Goal: Find specific page/section: Find specific page/section

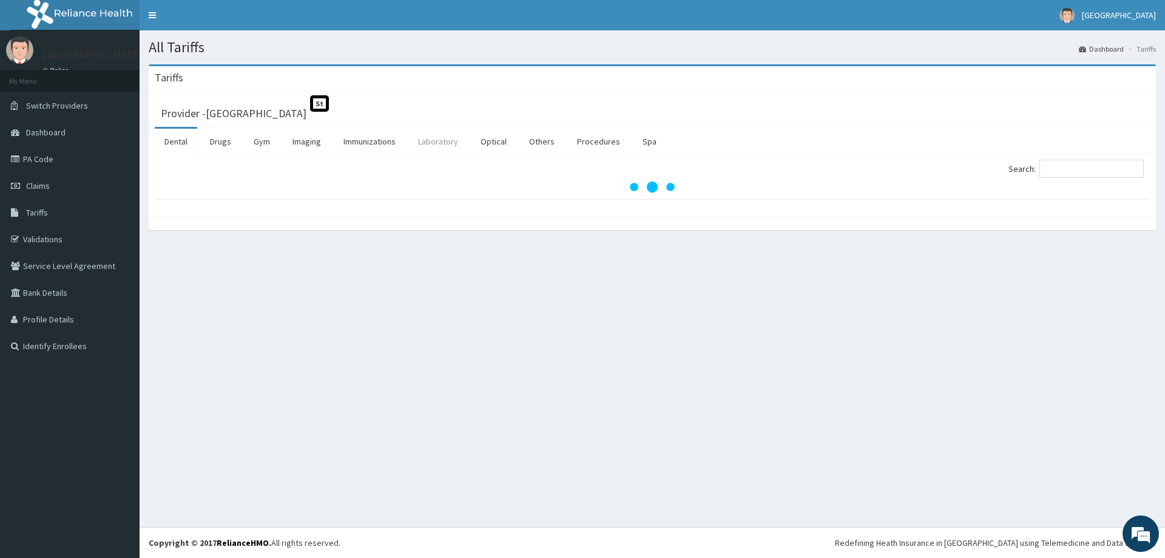
click at [452, 143] on link "Laboratory" at bounding box center [437, 141] width 59 height 25
click at [1084, 175] on input "Search:" at bounding box center [1091, 169] width 104 height 18
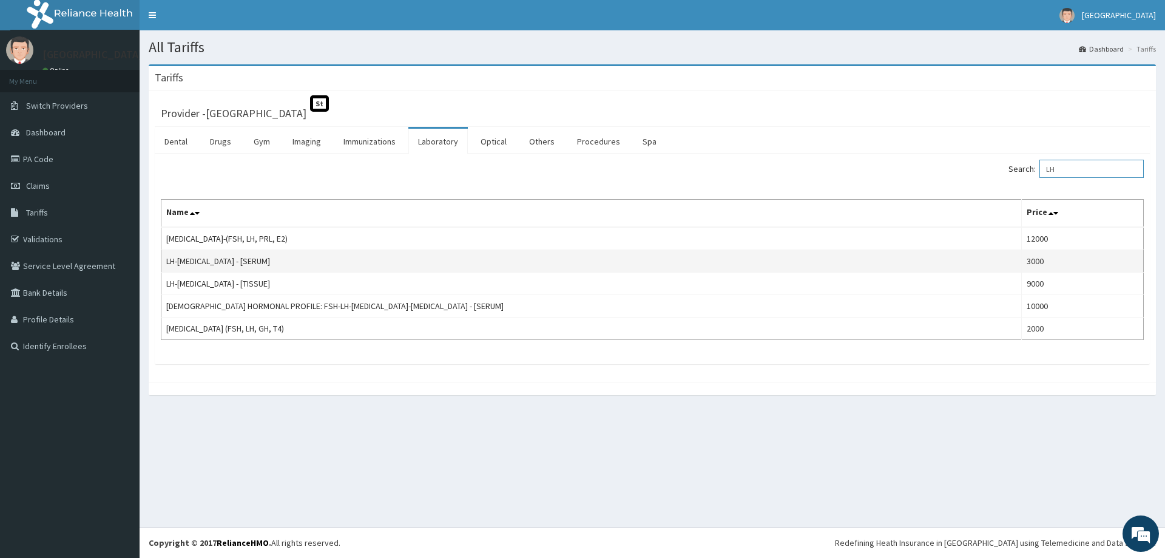
type input "L"
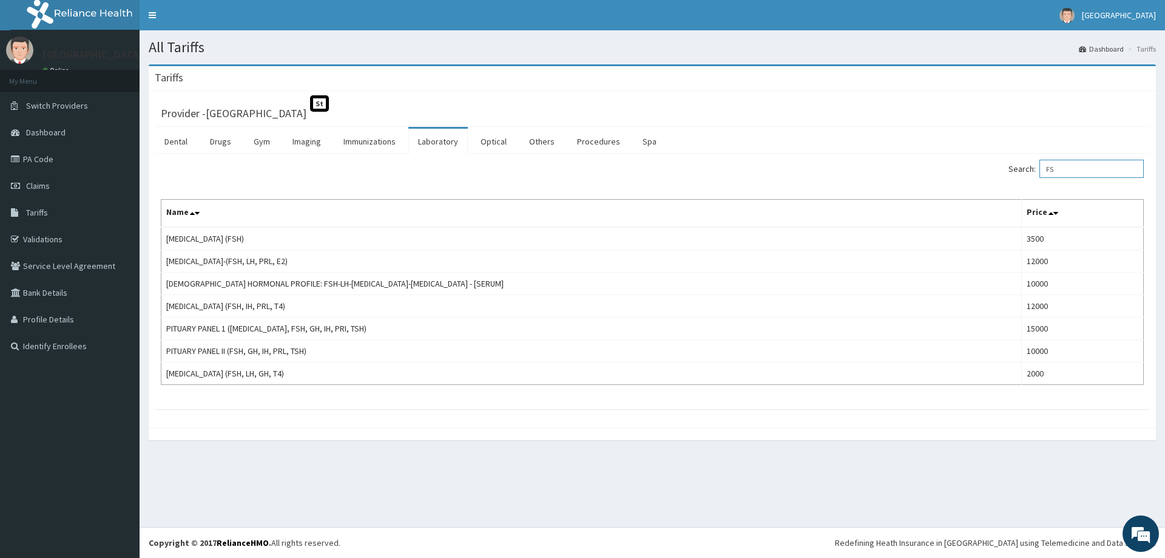
type input "F"
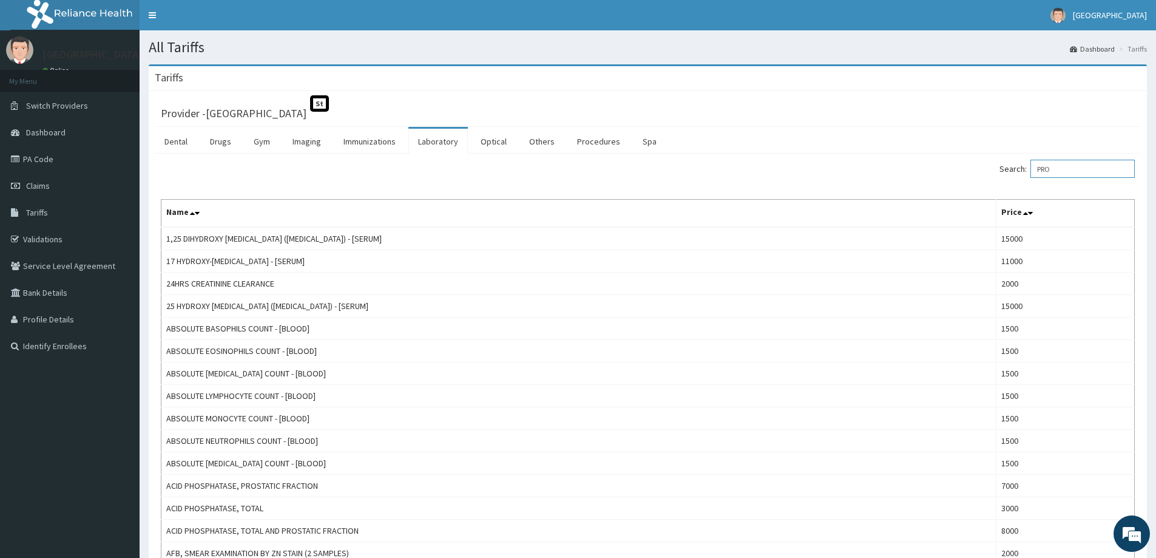
click at [1071, 168] on input "PRO" at bounding box center [1082, 169] width 104 height 18
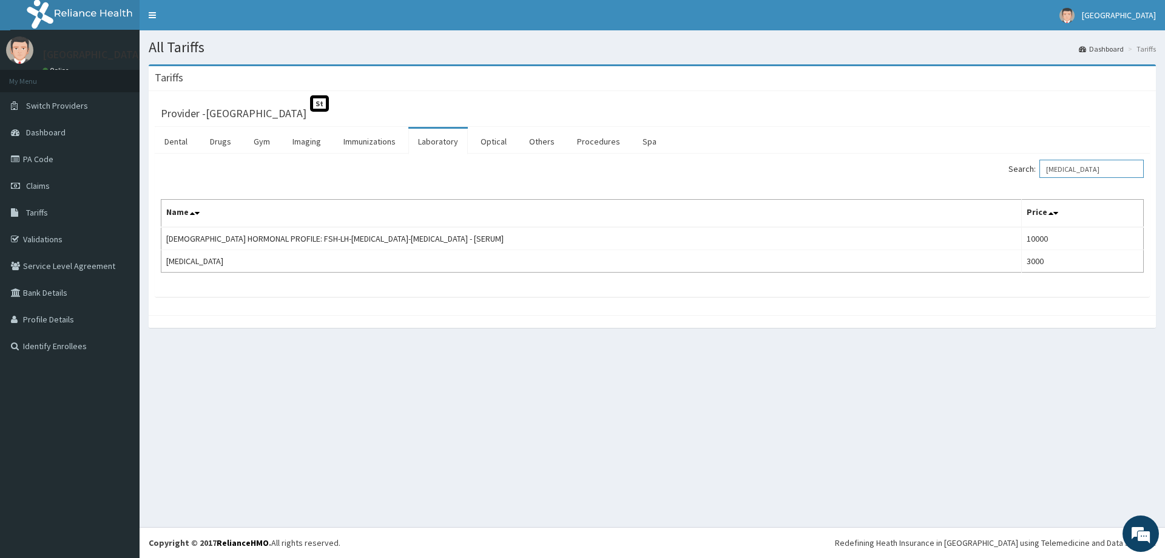
type input "[MEDICAL_DATA]"
